Goal: Task Accomplishment & Management: Manage account settings

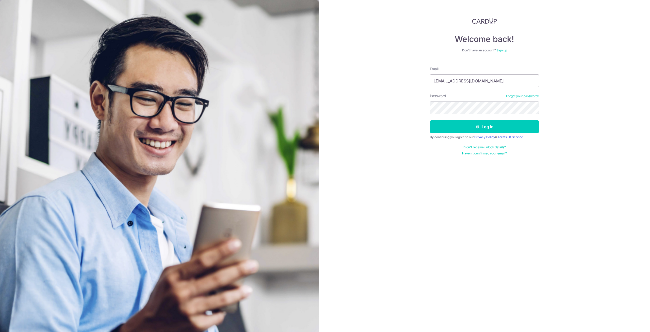
drag, startPoint x: 475, startPoint y: 82, endPoint x: 390, endPoint y: 74, distance: 86.0
click at [390, 74] on div "Welcome back! Don’t have an account? Sign up Email [EMAIL_ADDRESS][DOMAIN_NAME]…" at bounding box center [484, 166] width 331 height 332
type input "[EMAIL_ADDRESS][DOMAIN_NAME]"
click at [320, 87] on div "Welcome back! Don’t have an account? Sign up Email [EMAIL_ADDRESS][DOMAIN_NAME]…" at bounding box center [484, 166] width 331 height 332
click at [442, 131] on button "Log in" at bounding box center [484, 126] width 109 height 13
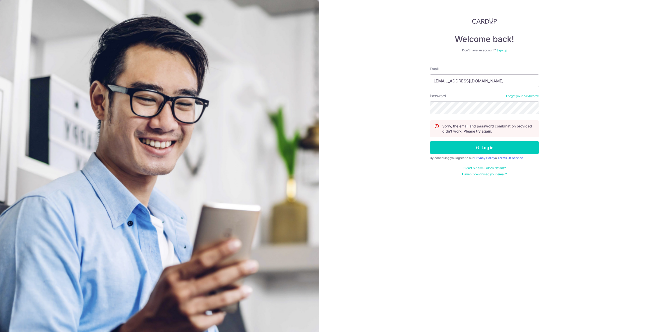
click at [494, 86] on input "[EMAIL_ADDRESS][DOMAIN_NAME]" at bounding box center [484, 80] width 109 height 13
drag, startPoint x: 490, startPoint y: 85, endPoint x: 376, endPoint y: 63, distance: 115.9
click at [376, 63] on div "Welcome back! Don’t have an account? Sign up Email leejiayen87@gmail.com Passwo…" at bounding box center [484, 166] width 331 height 332
type input "[EMAIL_ADDRESS][DOMAIN_NAME]"
click at [328, 78] on div "Welcome back! Don’t have an account? Sign up Email jyeing811@gmail.com Password…" at bounding box center [484, 166] width 331 height 332
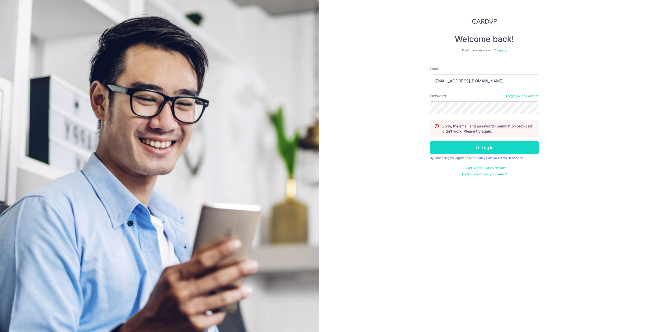
click at [438, 151] on button "Log in" at bounding box center [484, 147] width 109 height 13
drag, startPoint x: 480, startPoint y: 82, endPoint x: 262, endPoint y: 53, distance: 219.5
click at [263, 53] on section "Welcome back! Don’t have an account? Sign up Email leejiayen87@gmail.com Passwo…" at bounding box center [325, 166] width 650 height 332
type input "[EMAIL_ADDRESS][DOMAIN_NAME]"
click at [441, 150] on button "Log in" at bounding box center [484, 147] width 109 height 13
